Goal: Information Seeking & Learning: Learn about a topic

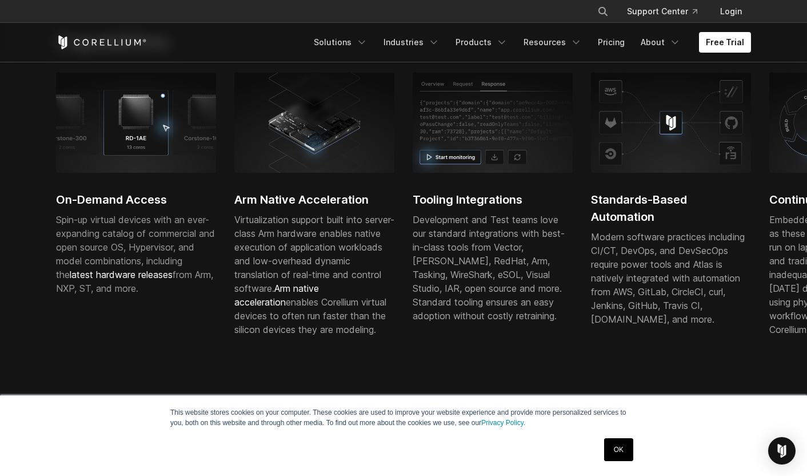
scroll to position [360, 0]
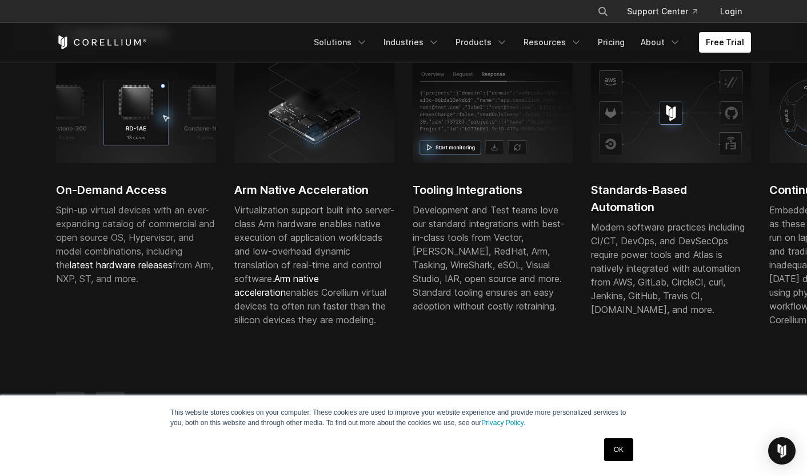
click at [502, 158] on img at bounding box center [493, 112] width 160 height 99
click at [632, 454] on link "OK" at bounding box center [618, 449] width 29 height 23
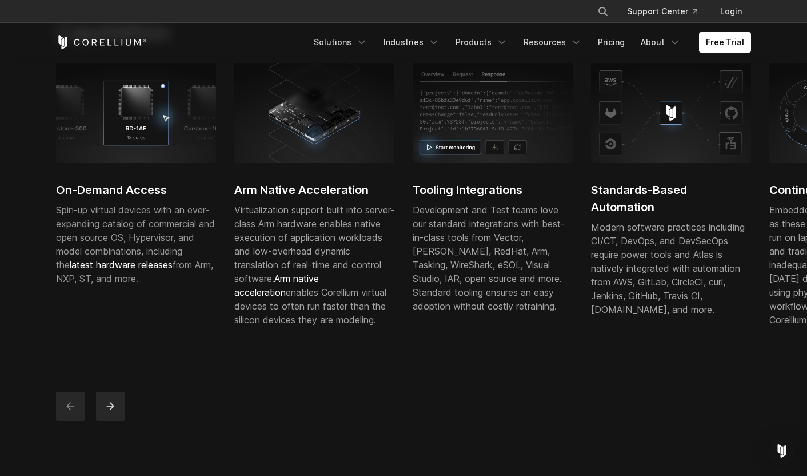
scroll to position [359, 0]
click at [114, 421] on button "next" at bounding box center [110, 406] width 29 height 29
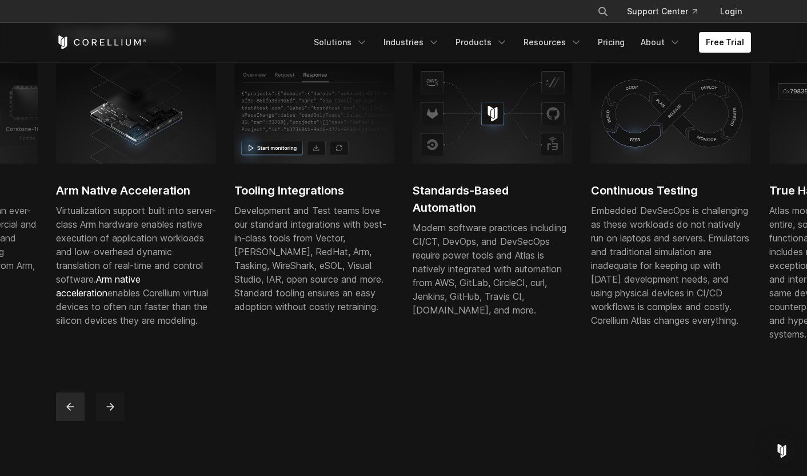
click at [114, 421] on button "next" at bounding box center [110, 406] width 29 height 29
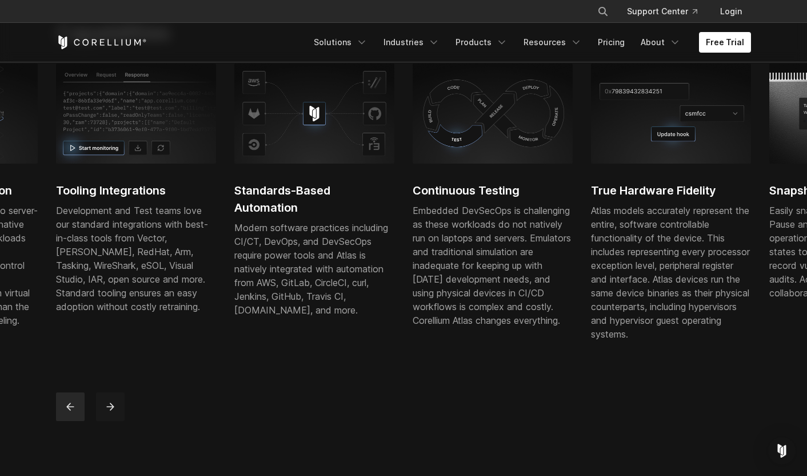
click at [114, 421] on button "next" at bounding box center [110, 406] width 29 height 29
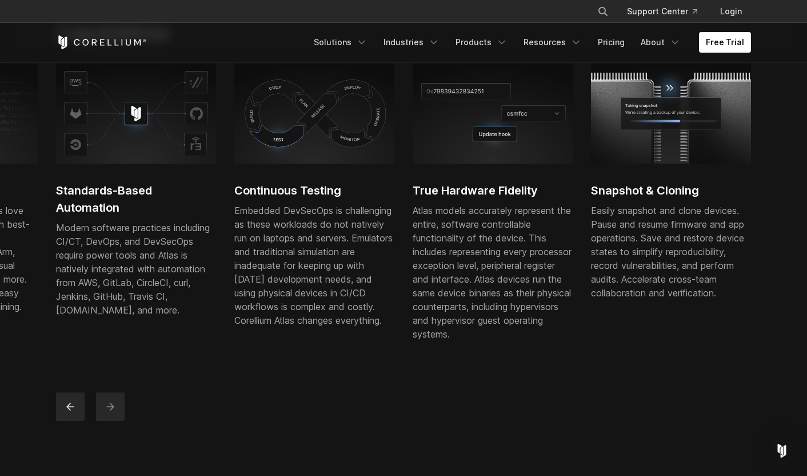
click at [114, 421] on button "next" at bounding box center [110, 406] width 29 height 29
drag, startPoint x: 466, startPoint y: 227, endPoint x: 481, endPoint y: 282, distance: 56.3
click at [481, 282] on p "Atlas models accurately represent the entire, software controllable functionali…" at bounding box center [493, 271] width 160 height 137
drag, startPoint x: 481, startPoint y: 282, endPoint x: 462, endPoint y: 246, distance: 39.9
click at [462, 246] on p "Atlas models accurately represent the entire, software controllable functionali…" at bounding box center [493, 271] width 160 height 137
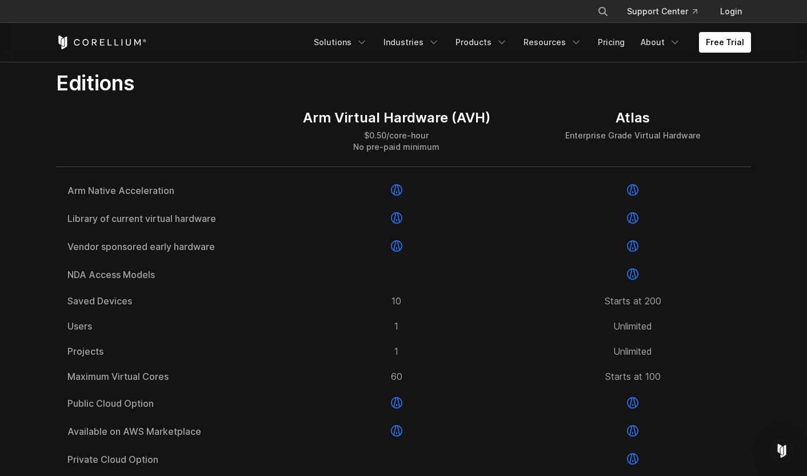
scroll to position [1403, 0]
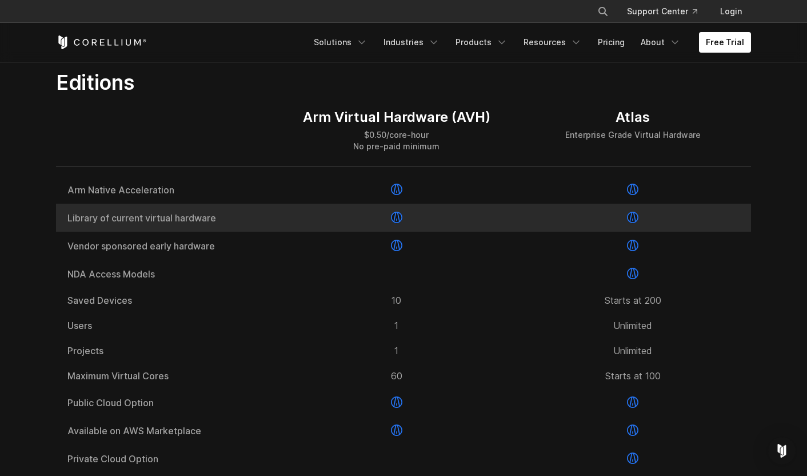
click at [207, 222] on span "Library of current virtual hardware" at bounding box center [166, 217] width 199 height 9
drag, startPoint x: 226, startPoint y: 249, endPoint x: 118, endPoint y: 245, distance: 108.7
click at [118, 222] on span "Library of current virtual hardware" at bounding box center [166, 217] width 199 height 9
click at [125, 231] on div "Library of current virtual hardware" at bounding box center [167, 217] width 222 height 28
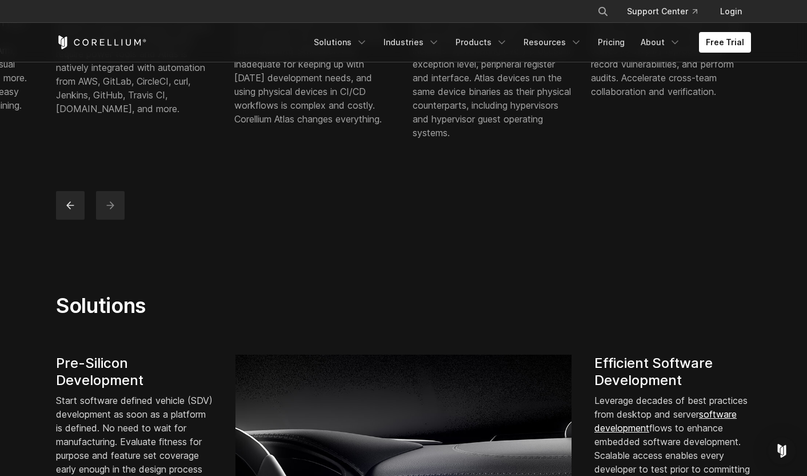
scroll to position [480, 0]
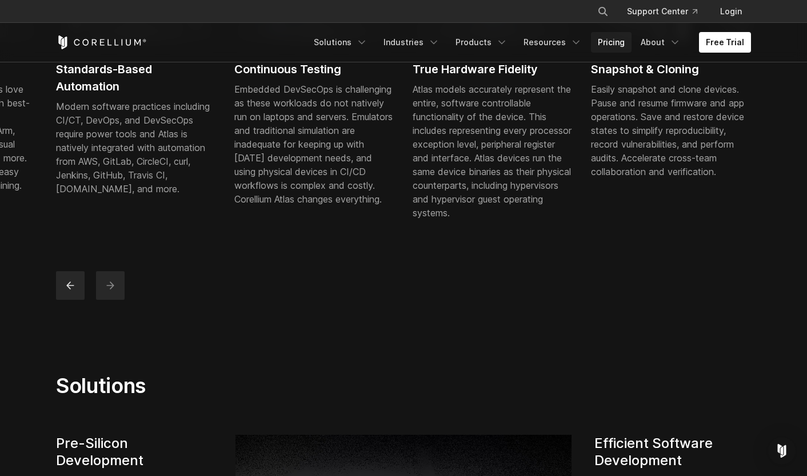
click at [608, 45] on link "Pricing" at bounding box center [611, 42] width 41 height 21
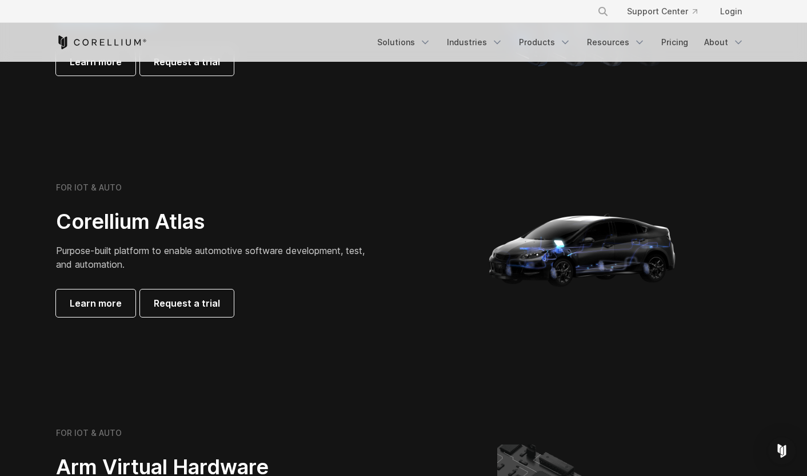
scroll to position [1028, 0]
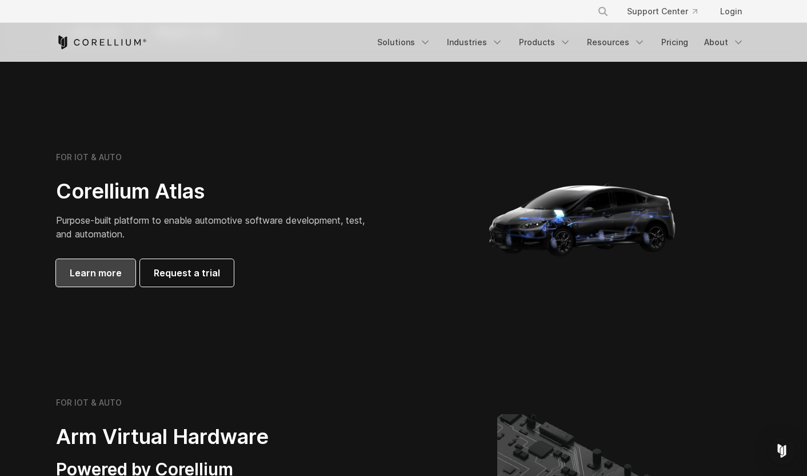
click at [97, 274] on span "Learn more" at bounding box center [96, 273] width 52 height 14
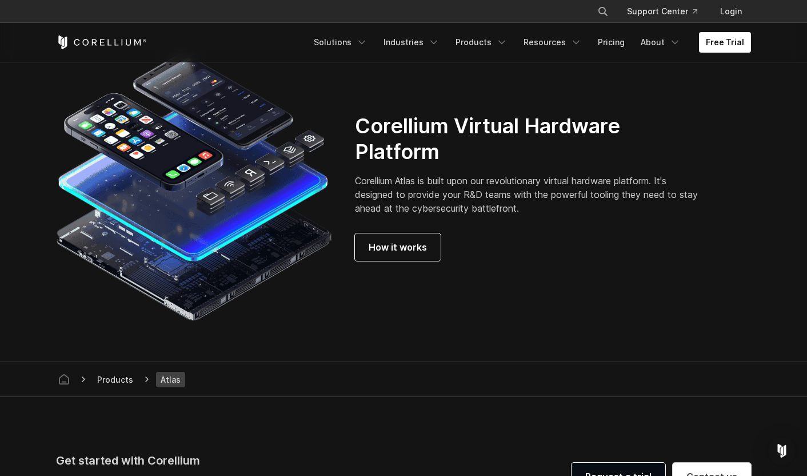
scroll to position [2985, 0]
click at [408, 253] on span "How it works" at bounding box center [398, 247] width 58 height 14
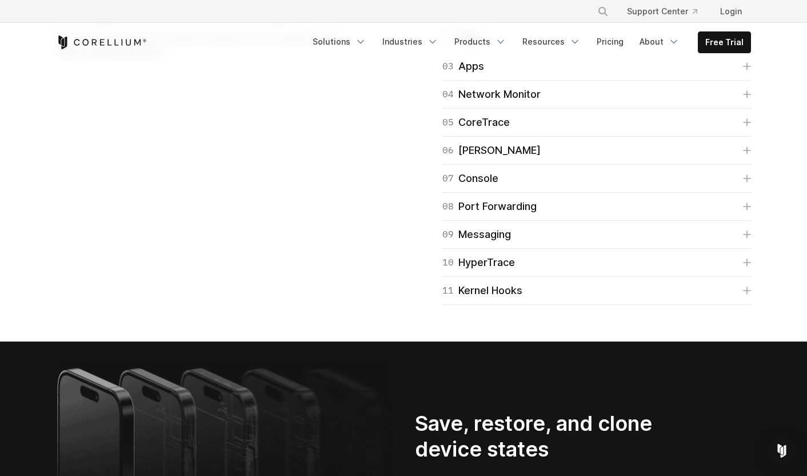
scroll to position [1974, 0]
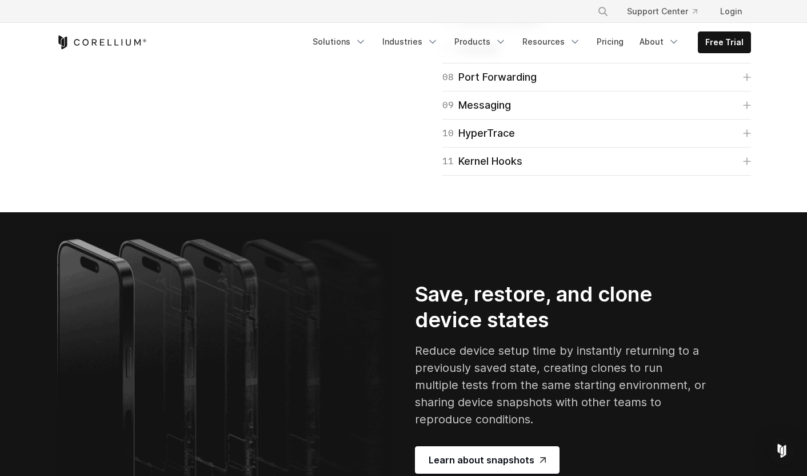
click at [494, 29] on link "06 Frida" at bounding box center [596, 21] width 309 height 16
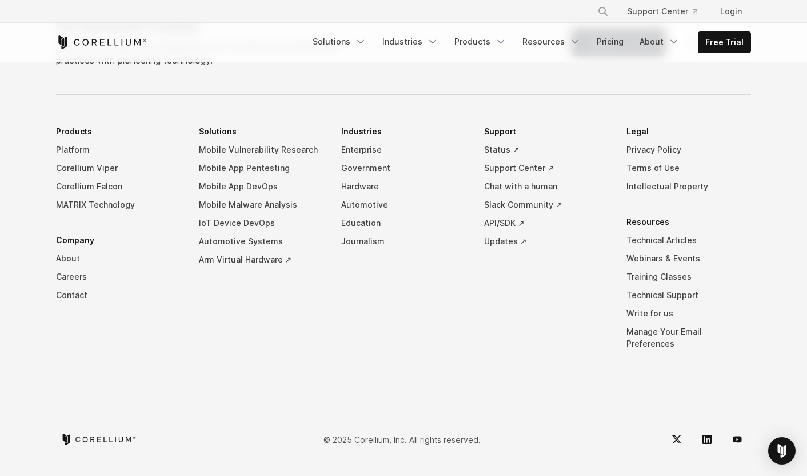
scroll to position [5634, 0]
